Goal: Check status: Check status

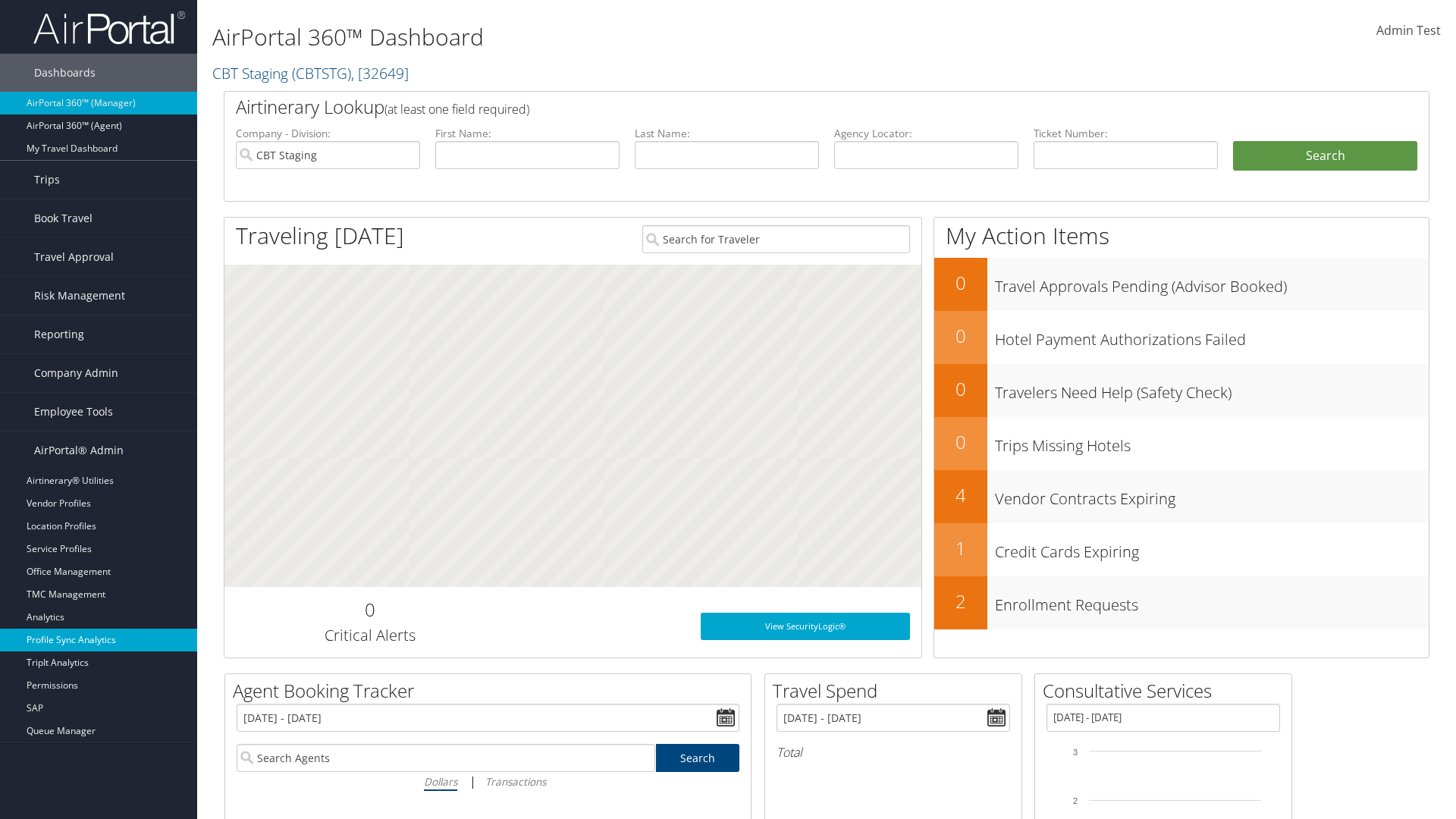
click at [99, 640] on link "Profile Sync Analytics" at bounding box center [99, 640] width 197 height 23
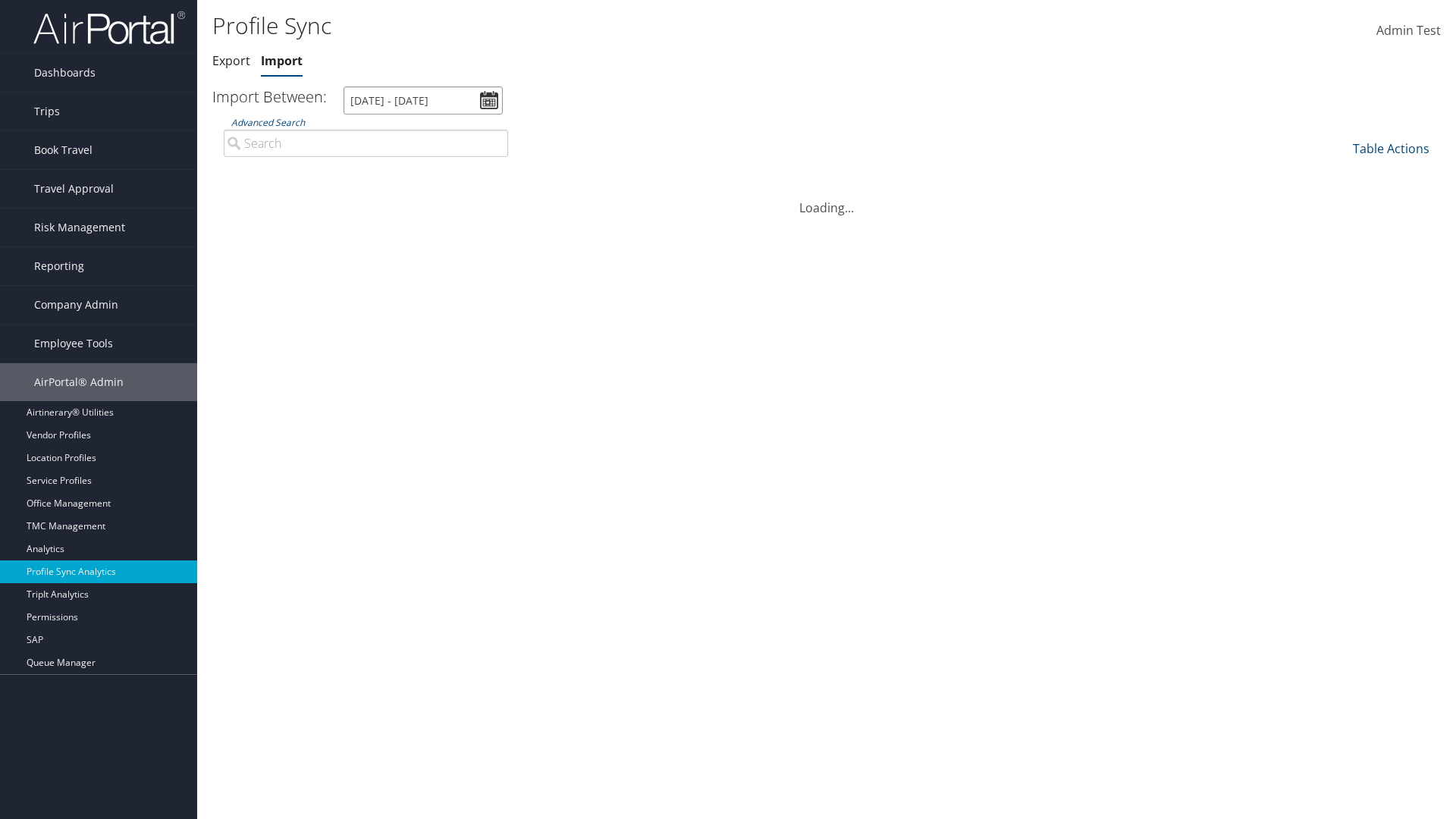
click at [423, 100] on input "9/3/2025 - 10/4/2025" at bounding box center [423, 100] width 159 height 28
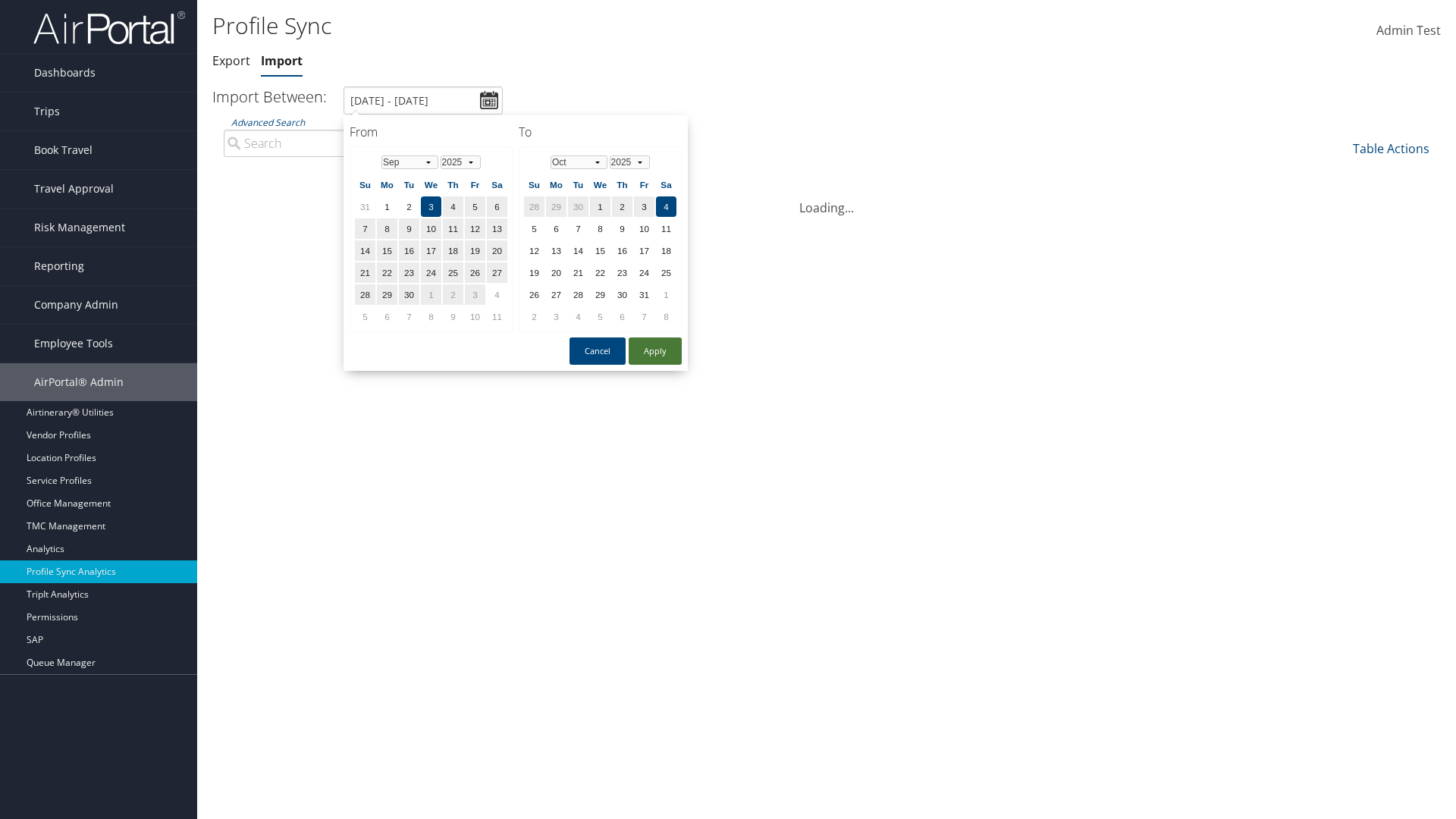
click at [655, 350] on button "Apply" at bounding box center [655, 350] width 53 height 27
type input "1/1/2024 - 7/31/2024"
